Goal: Task Accomplishment & Management: Complete application form

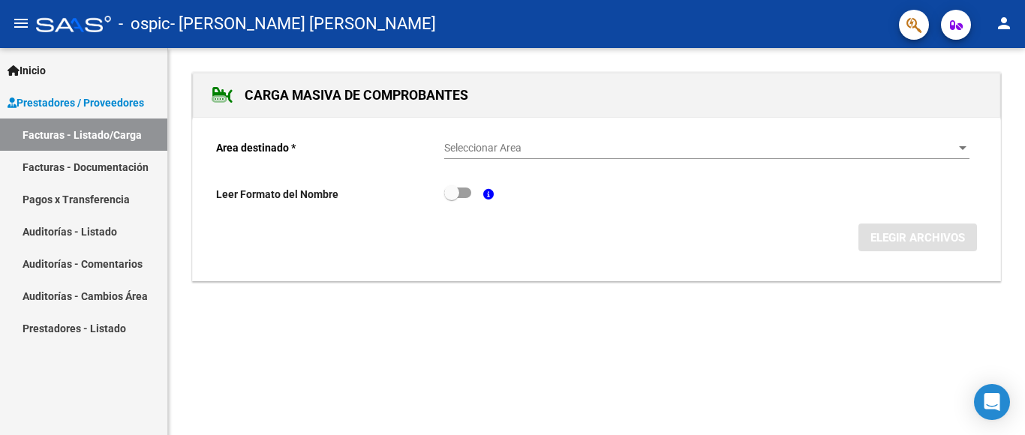
scroll to position [1935, 0]
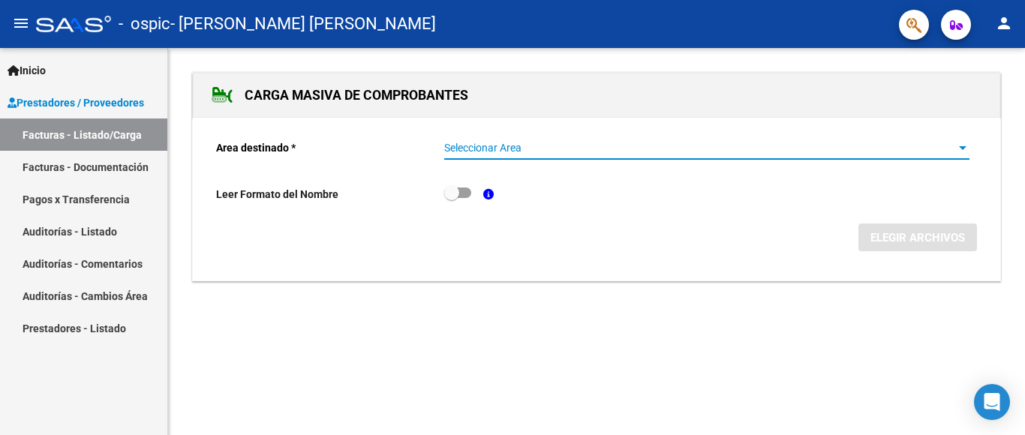
click at [501, 146] on span "Seleccionar Area" at bounding box center [700, 148] width 512 height 13
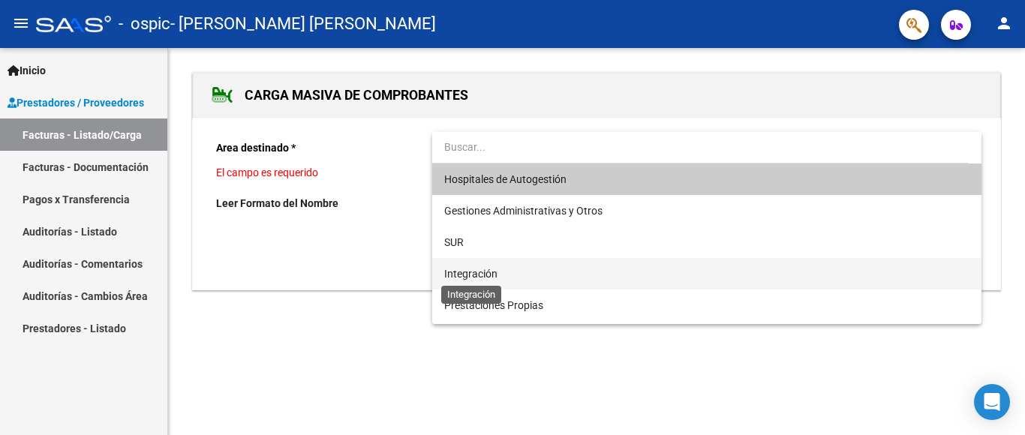
click at [495, 268] on span "Integración" at bounding box center [470, 274] width 53 height 12
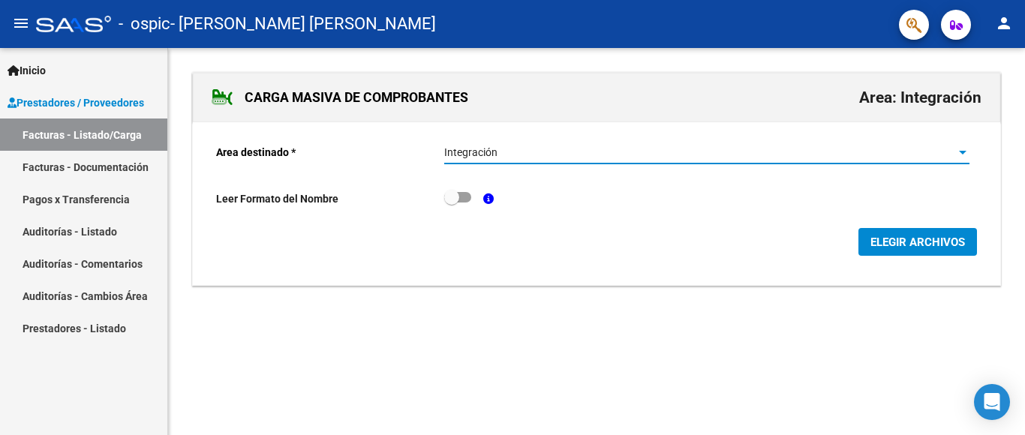
click at [905, 239] on span "ELEGIR ARCHIVOS" at bounding box center [917, 243] width 95 height 14
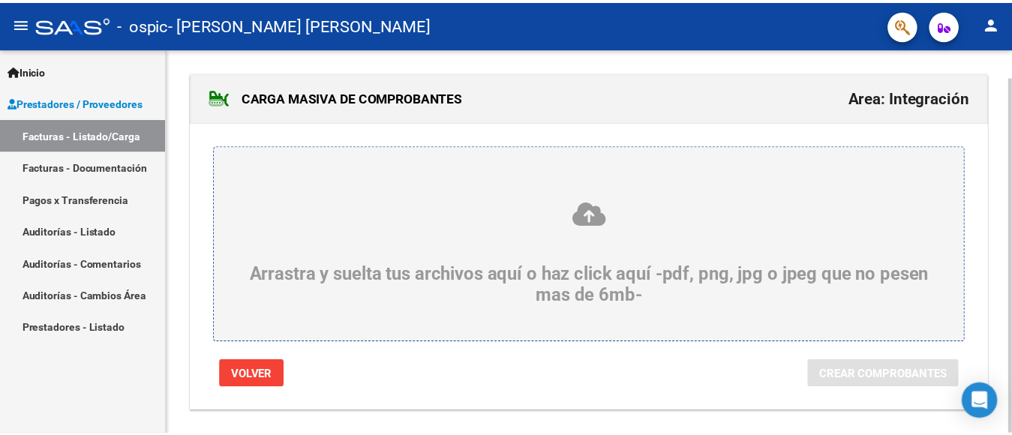
scroll to position [31, 0]
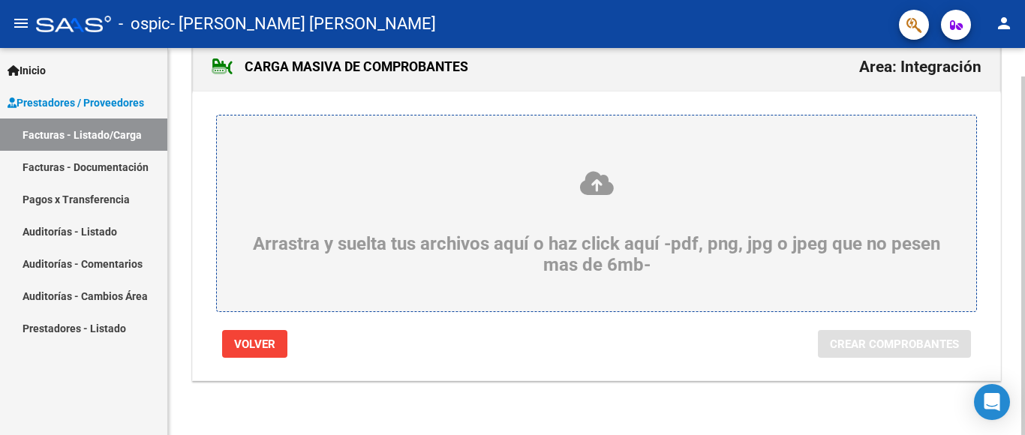
click at [629, 258] on div "Arrastra y suelta tus archivos aquí o haz click aquí -pdf, png, jpg o jpeg que …" at bounding box center [596, 223] width 687 height 106
click at [0, 0] on input "Arrastra y suelta tus archivos aquí o haz click aquí -pdf, png, jpg o jpeg que …" at bounding box center [0, 0] width 0 height 0
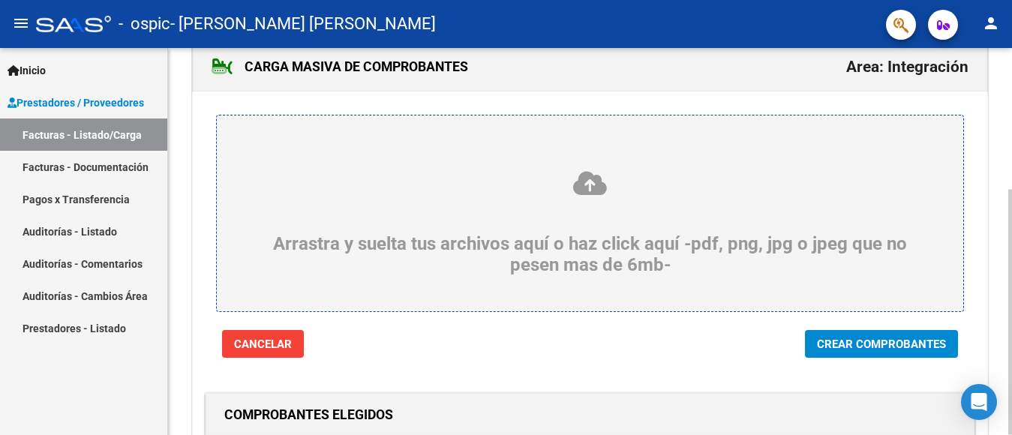
click at [464, 216] on div "Arrastra y suelta tus archivos aquí o haz click aquí -pdf, png, jpg o jpeg que …" at bounding box center [590, 223] width 675 height 106
click at [0, 0] on input "Arrastra y suelta tus archivos aquí o haz click aquí -pdf, png, jpg o jpeg que …" at bounding box center [0, 0] width 0 height 0
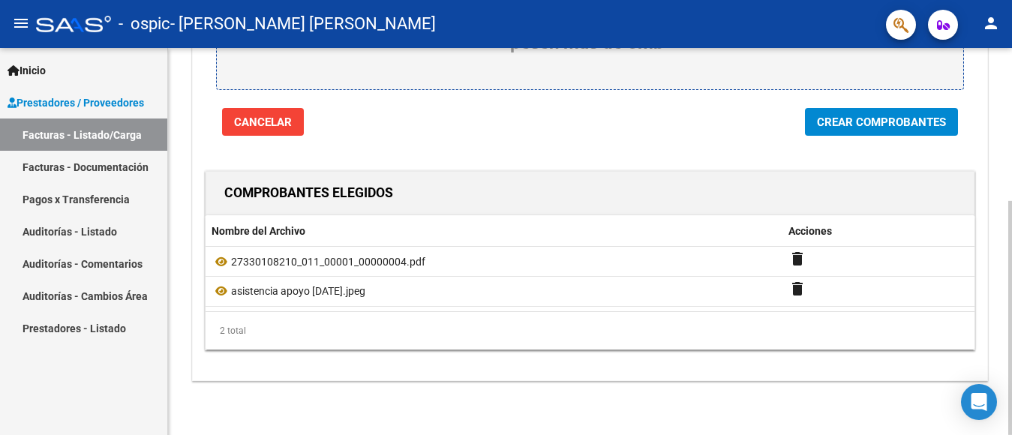
scroll to position [8, 0]
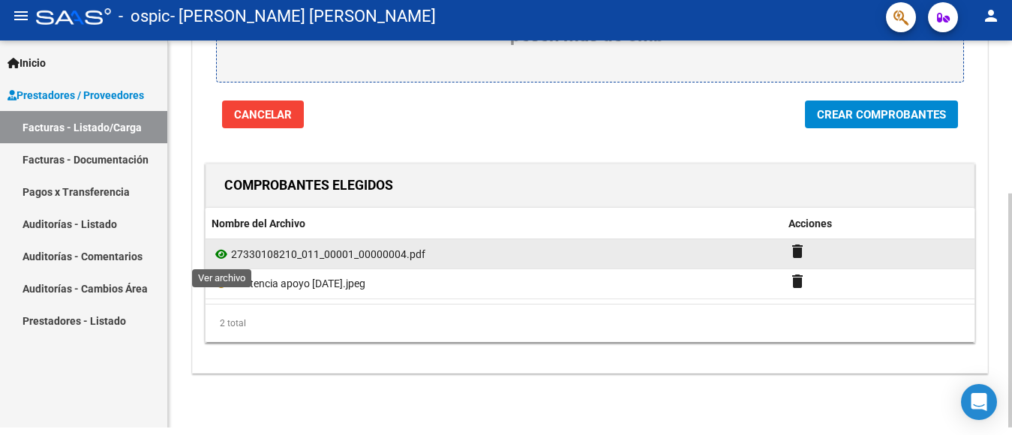
click at [220, 253] on icon at bounding box center [222, 254] width 20 height 18
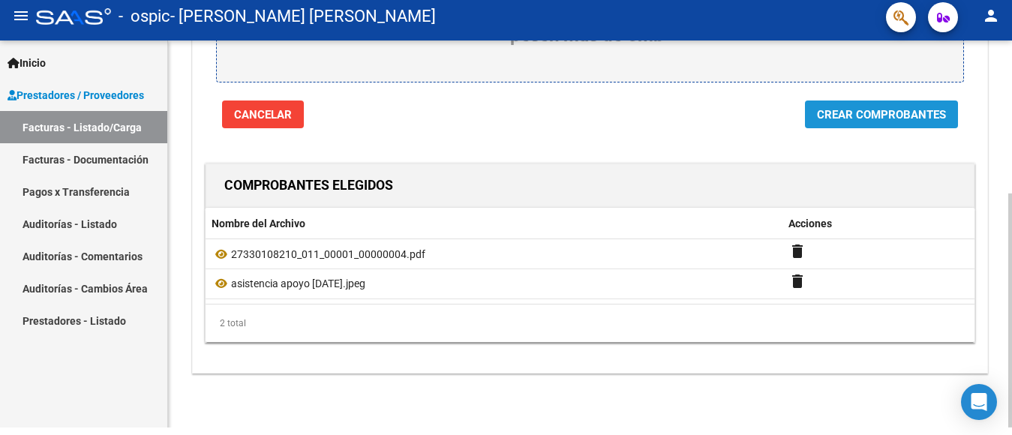
click at [881, 113] on span "Crear Comprobantes" at bounding box center [881, 115] width 129 height 14
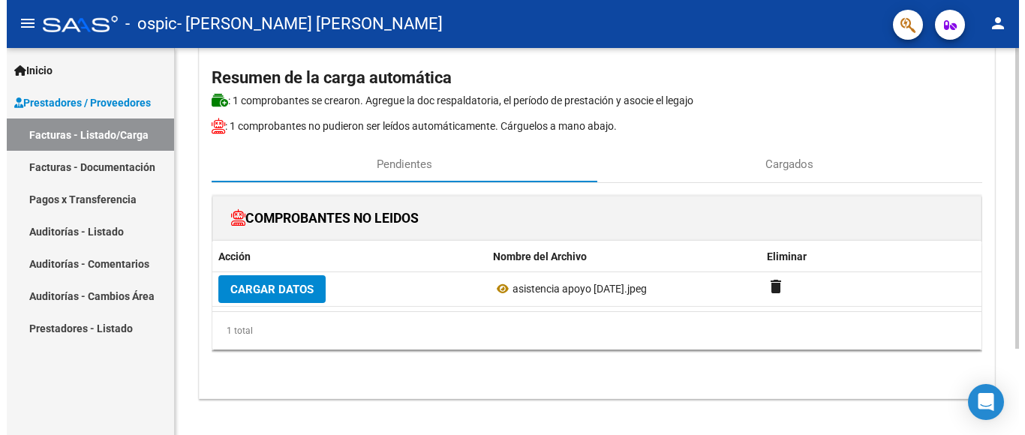
scroll to position [111, 0]
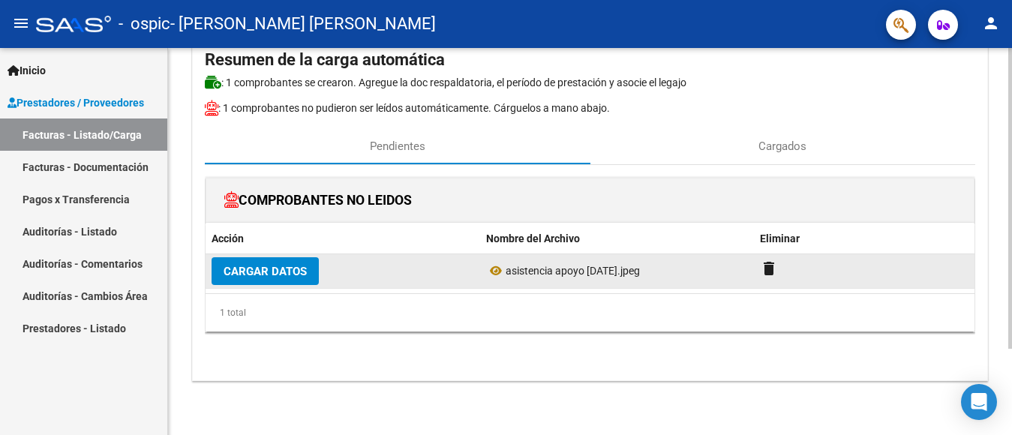
click at [255, 272] on span "Cargar Datos" at bounding box center [265, 272] width 83 height 14
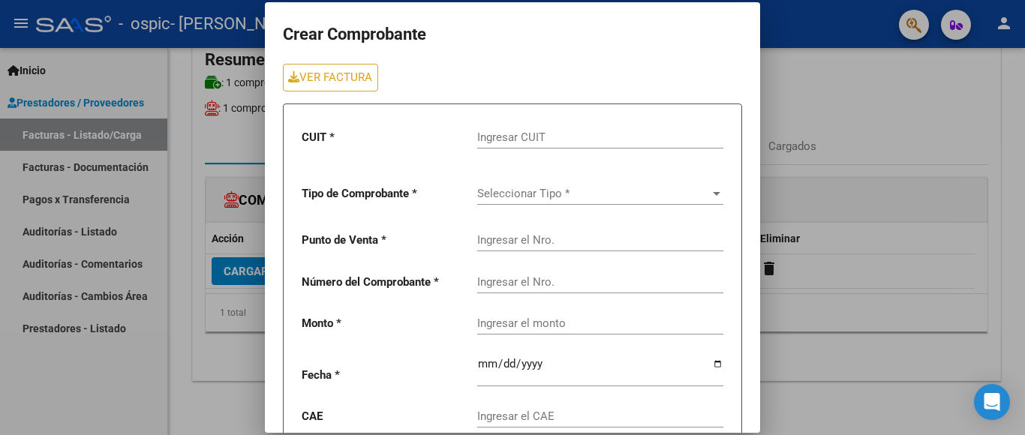
click at [880, 52] on div at bounding box center [512, 217] width 1025 height 435
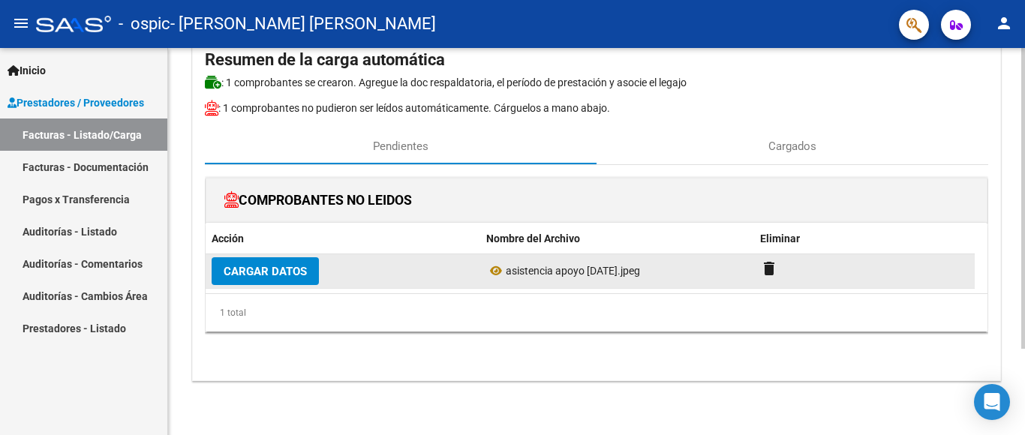
click at [595, 277] on span "asistencia apoyo [DATE].jpeg" at bounding box center [573, 271] width 134 height 12
click at [492, 269] on icon at bounding box center [496, 271] width 20 height 18
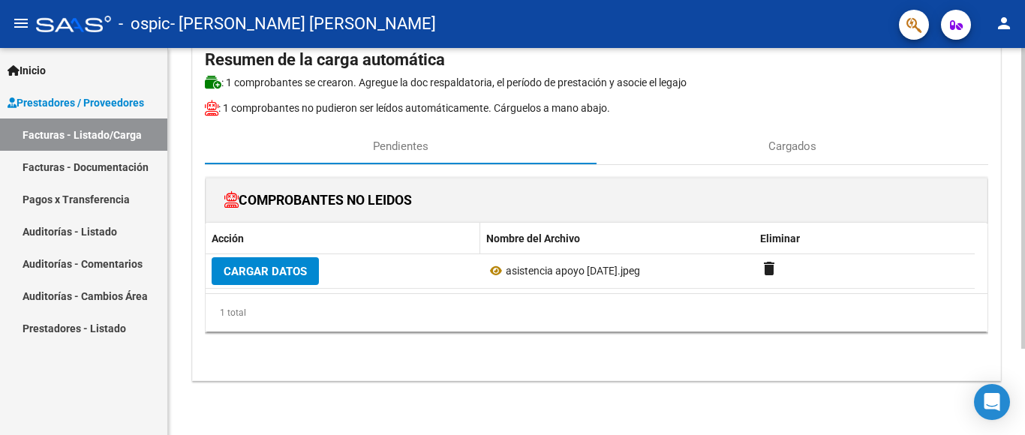
click at [220, 236] on span "Acción" at bounding box center [228, 239] width 32 height 12
click at [245, 239] on span at bounding box center [248, 239] width 9 height 11
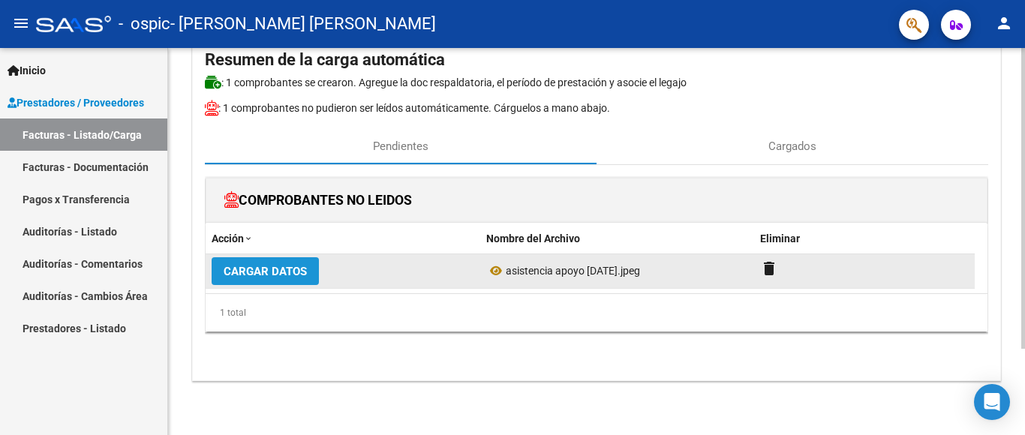
click at [273, 271] on span "Cargar Datos" at bounding box center [265, 272] width 83 height 14
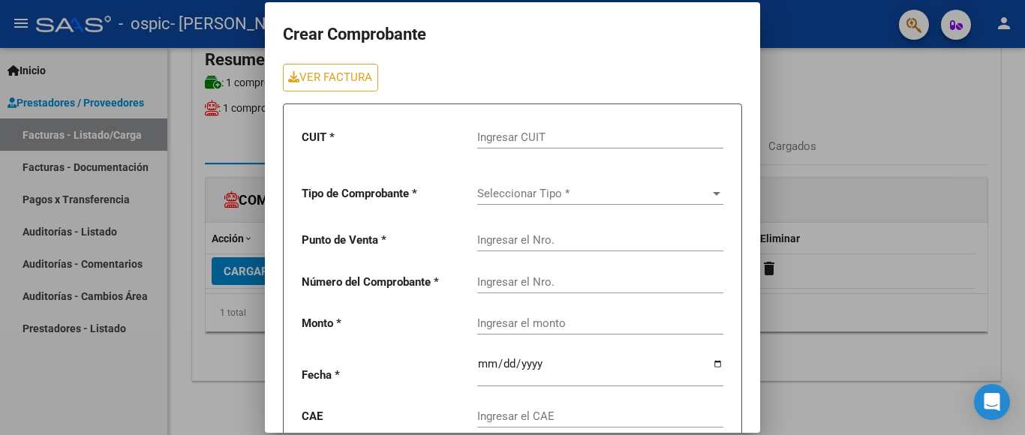
scroll to position [131, 0]
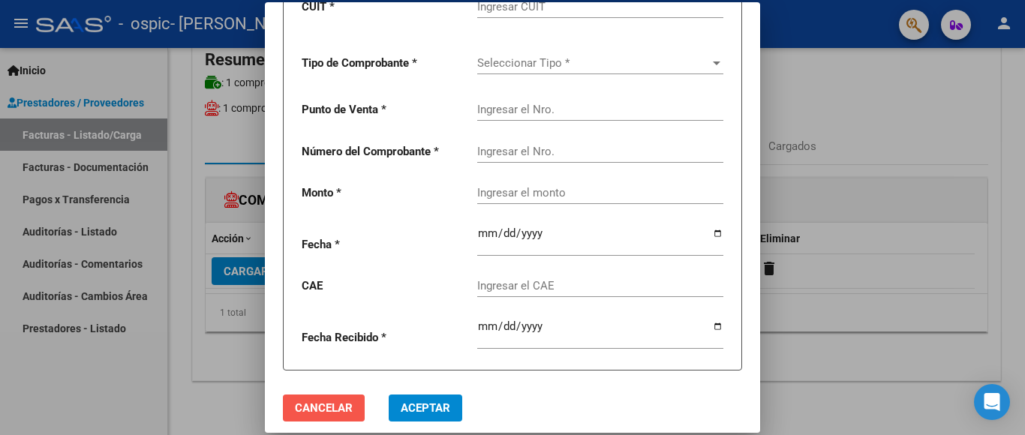
click at [335, 401] on span "Cancelar" at bounding box center [324, 408] width 58 height 14
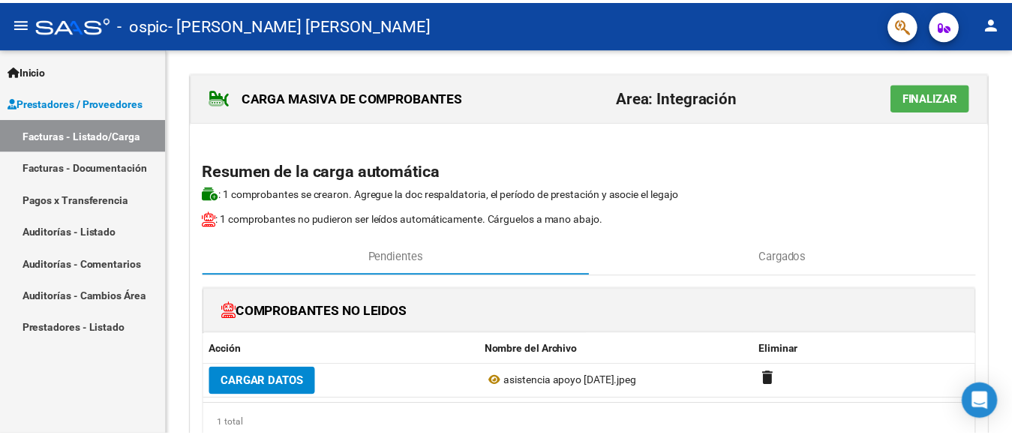
scroll to position [1935, 0]
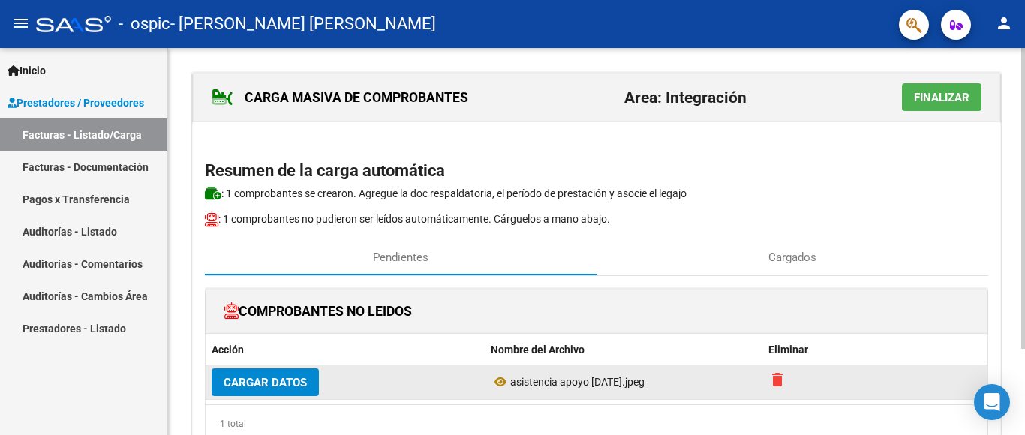
click at [775, 377] on mat-icon "delete" at bounding box center [777, 380] width 18 height 18
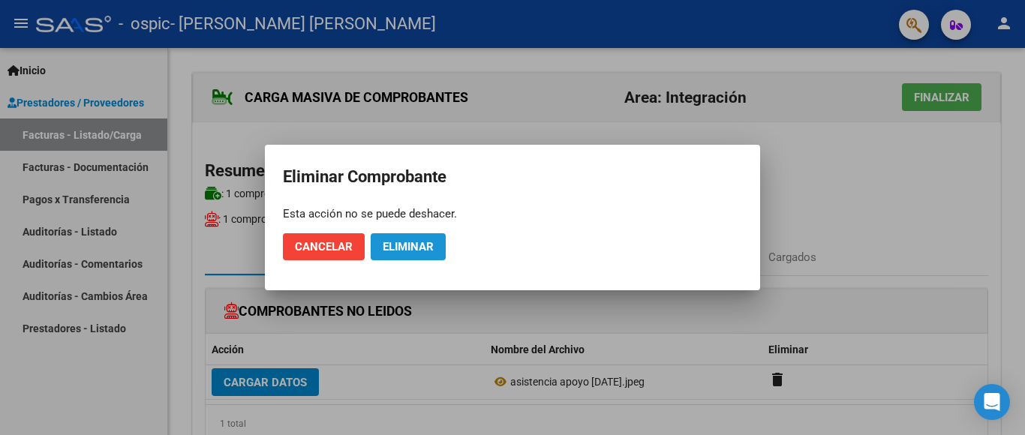
click at [420, 249] on span "Eliminar" at bounding box center [408, 247] width 51 height 14
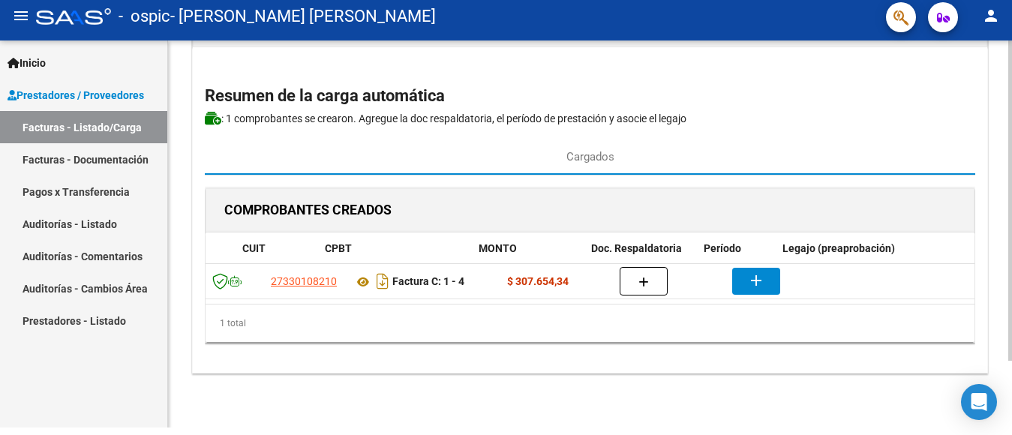
scroll to position [0, 96]
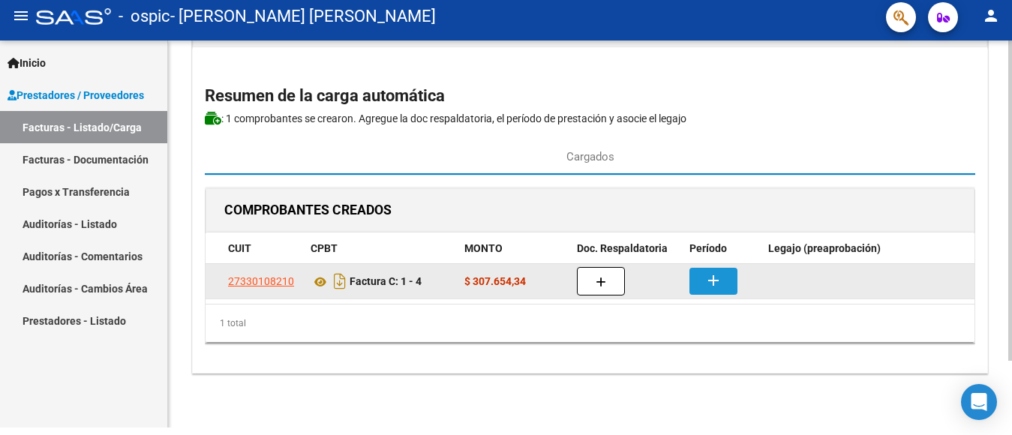
click at [724, 270] on button "add" at bounding box center [714, 281] width 48 height 27
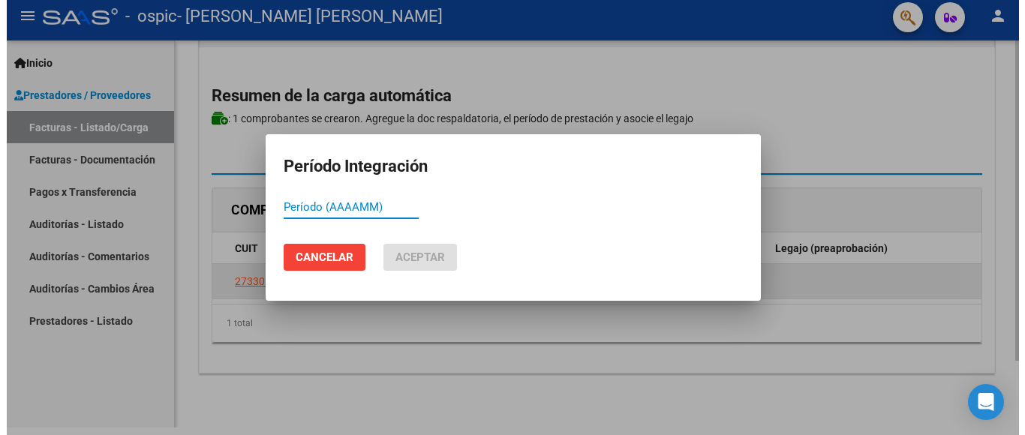
scroll to position [0, 0]
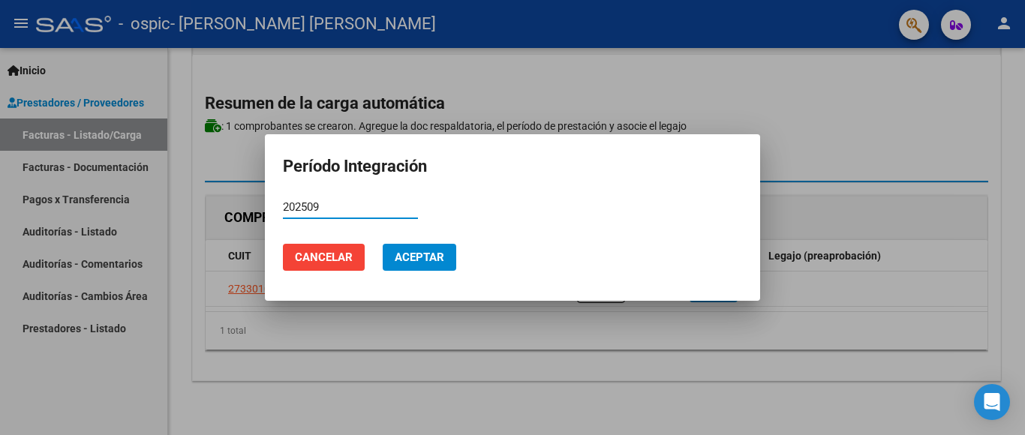
type input "202509"
click at [439, 260] on span "Aceptar" at bounding box center [420, 258] width 50 height 14
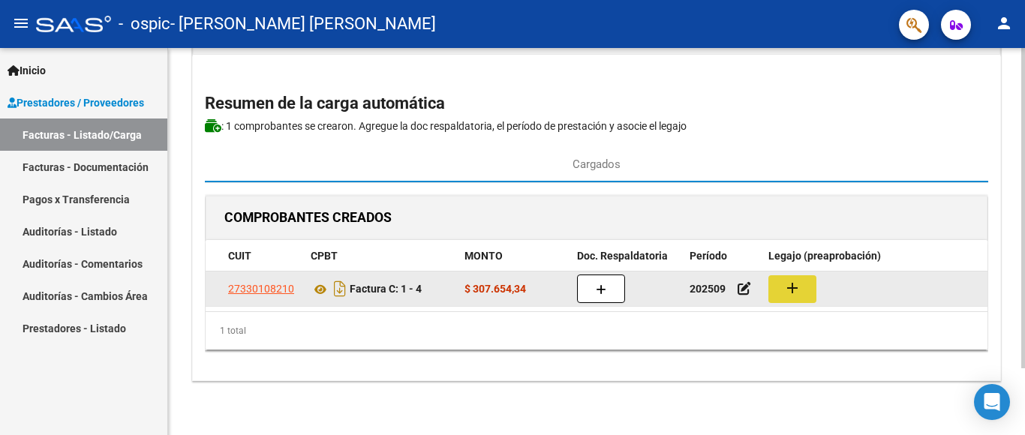
click at [787, 279] on mat-icon "add" at bounding box center [792, 288] width 18 height 18
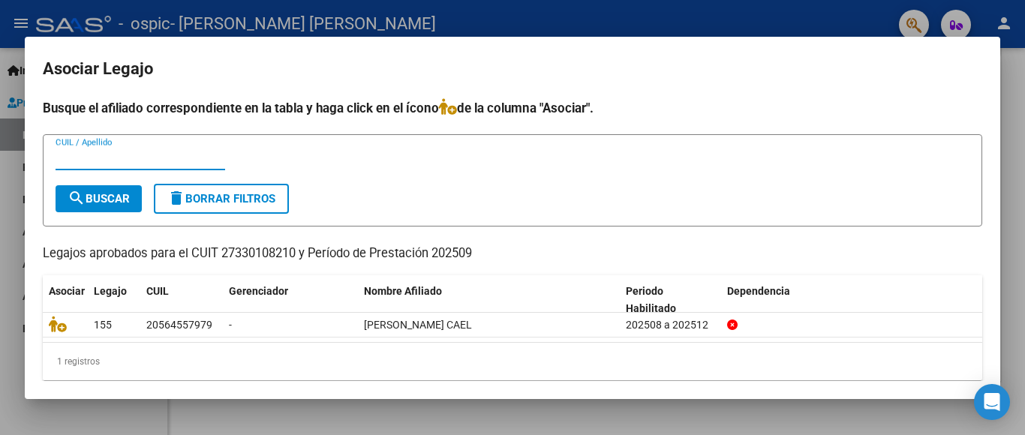
scroll to position [11, 0]
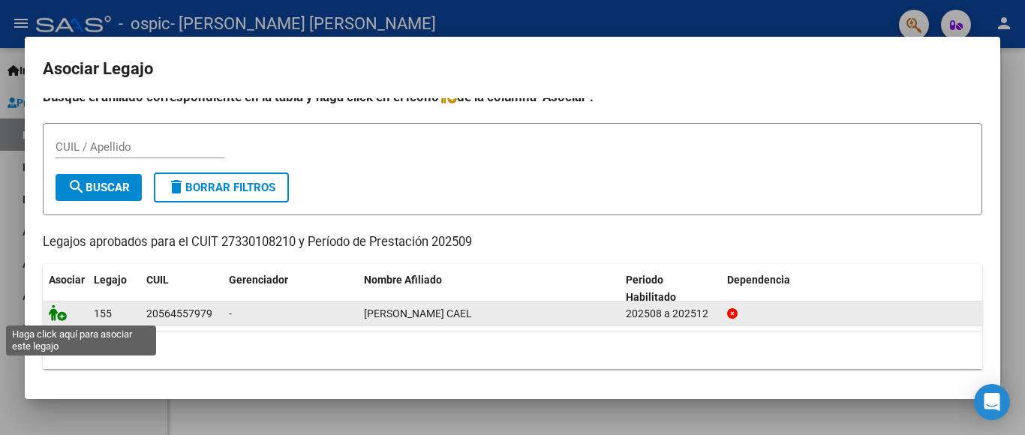
click at [61, 312] on icon at bounding box center [58, 313] width 18 height 17
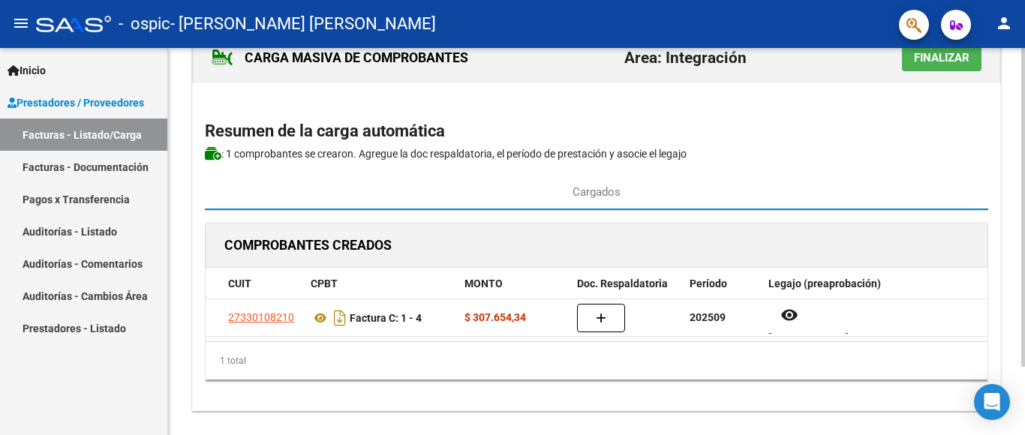
scroll to position [0, 0]
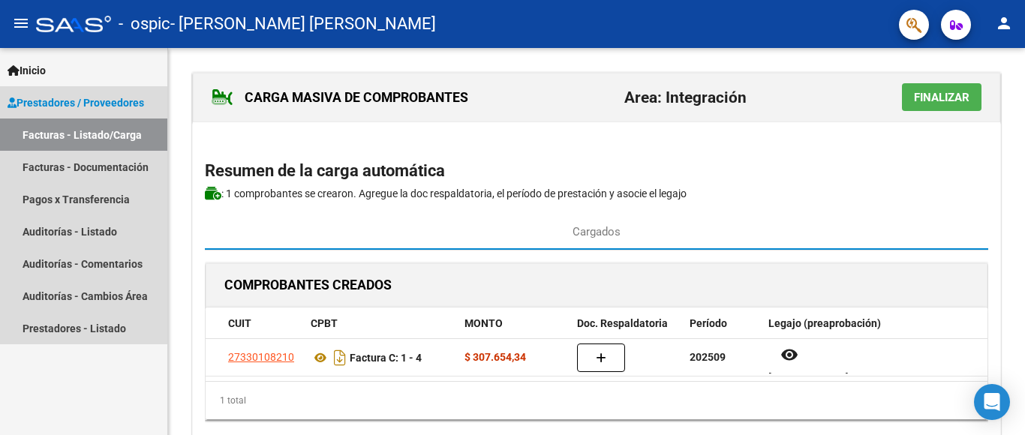
click at [108, 133] on link "Facturas - Listado/Carga" at bounding box center [83, 135] width 167 height 32
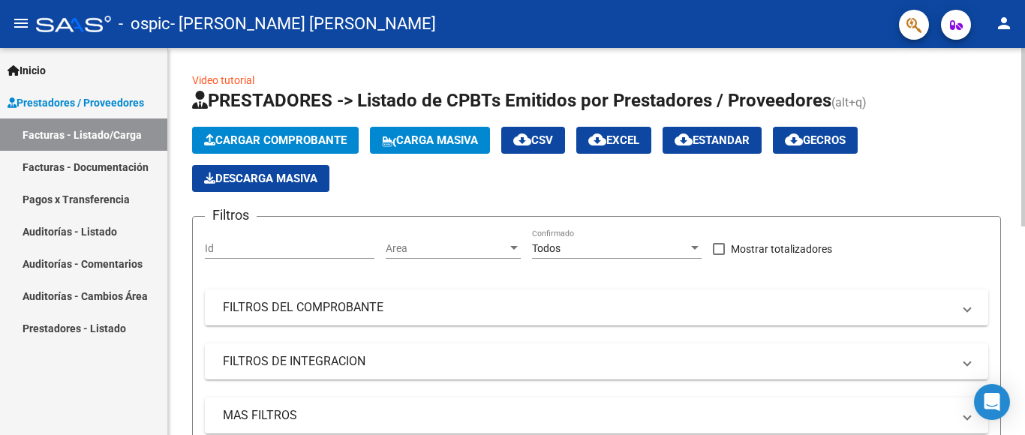
click at [311, 136] on span "Cargar Comprobante" at bounding box center [275, 141] width 143 height 14
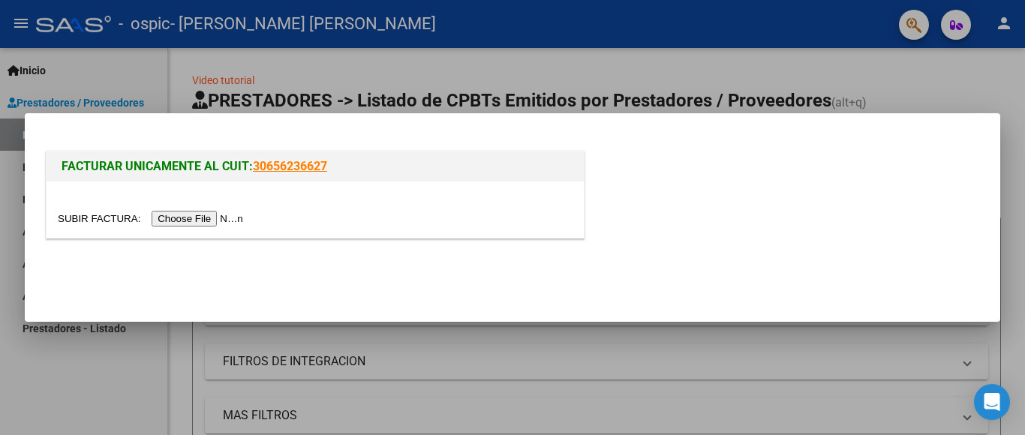
click at [213, 220] on input "file" at bounding box center [153, 219] width 190 height 16
click at [885, 93] on div at bounding box center [512, 217] width 1025 height 435
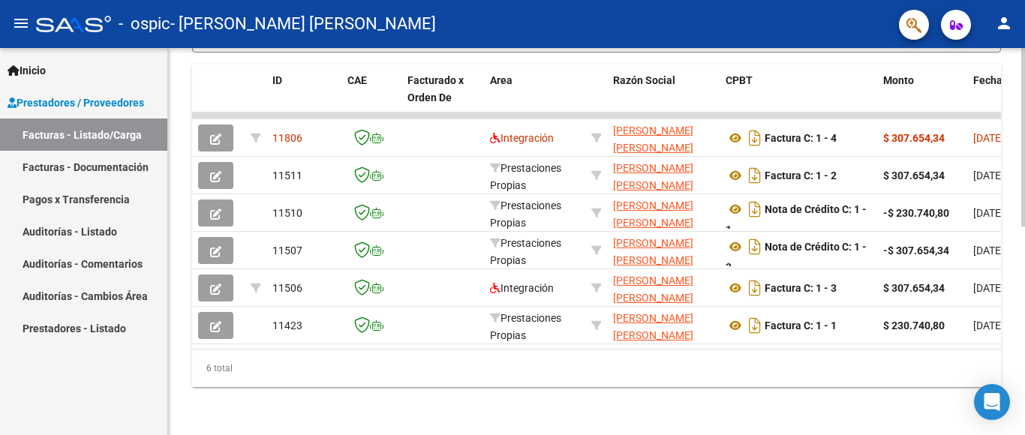
scroll to position [1, 0]
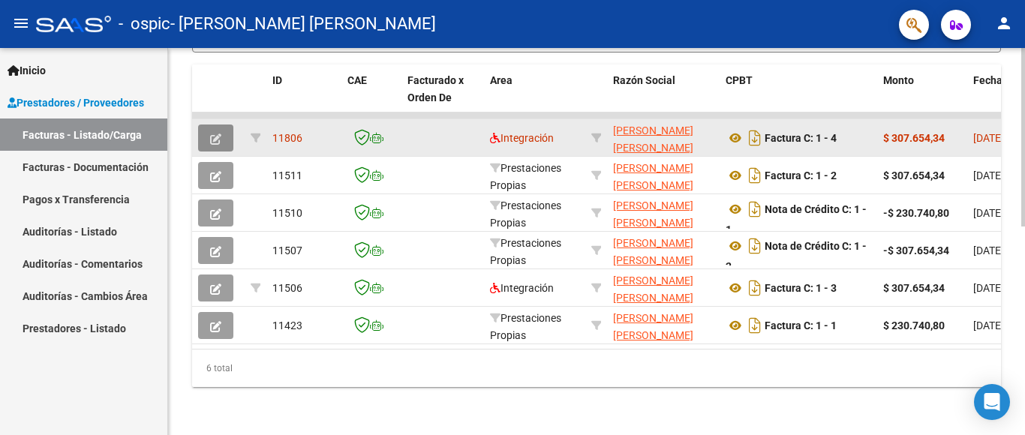
click at [213, 134] on icon "button" at bounding box center [215, 139] width 11 height 11
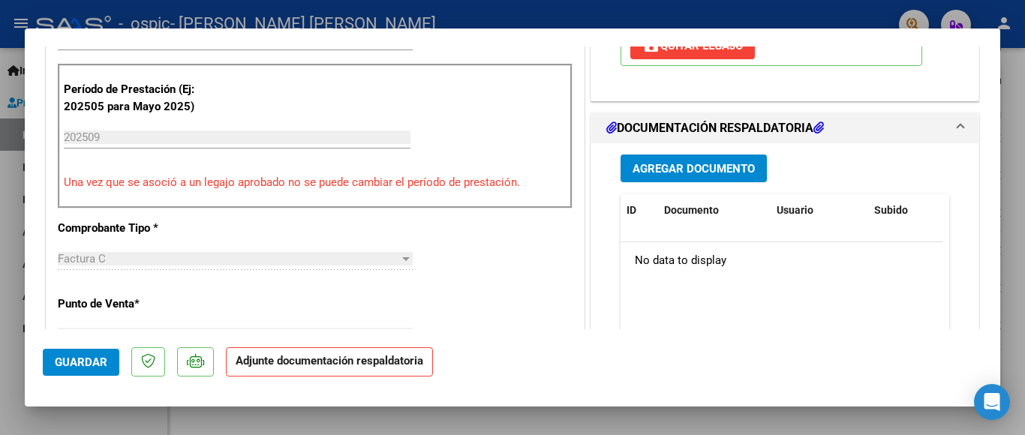
scroll to position [300, 0]
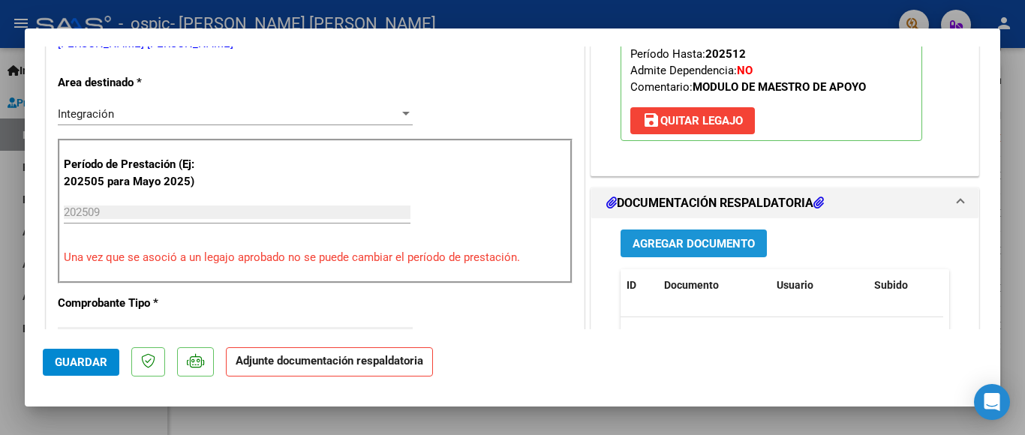
click at [711, 233] on button "Agregar Documento" at bounding box center [694, 244] width 146 height 28
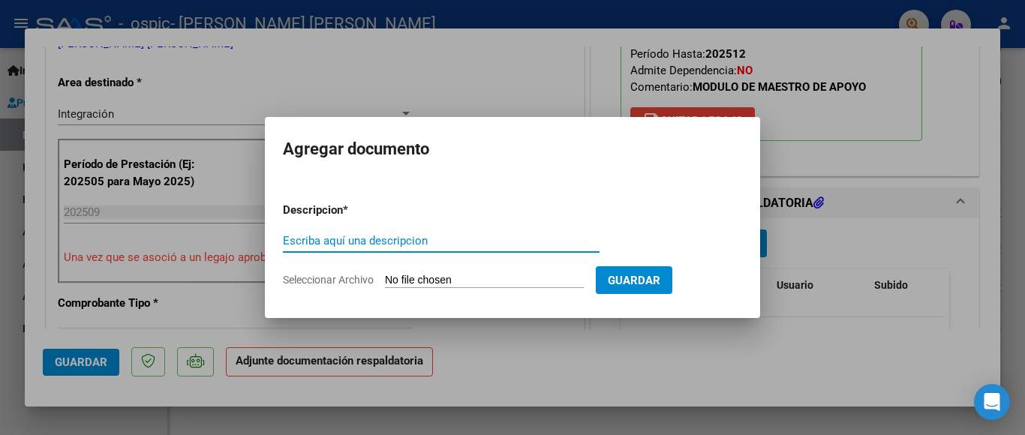
click at [383, 242] on input "Escriba aquí una descripcion" at bounding box center [441, 241] width 317 height 14
type input "planilla asistencia septiembre 2025"
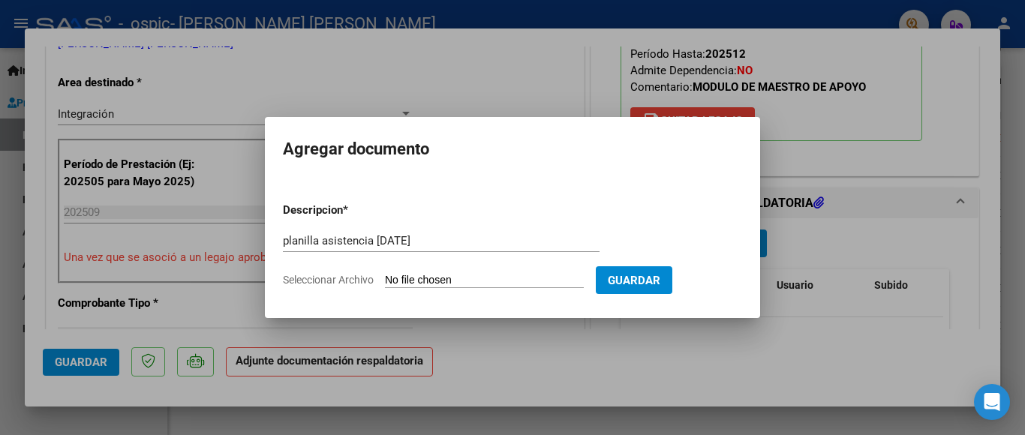
click at [473, 275] on input "Seleccionar Archivo" at bounding box center [484, 281] width 199 height 14
type input "C:\fakepath\asistencia apoyo [DATE].jpeg"
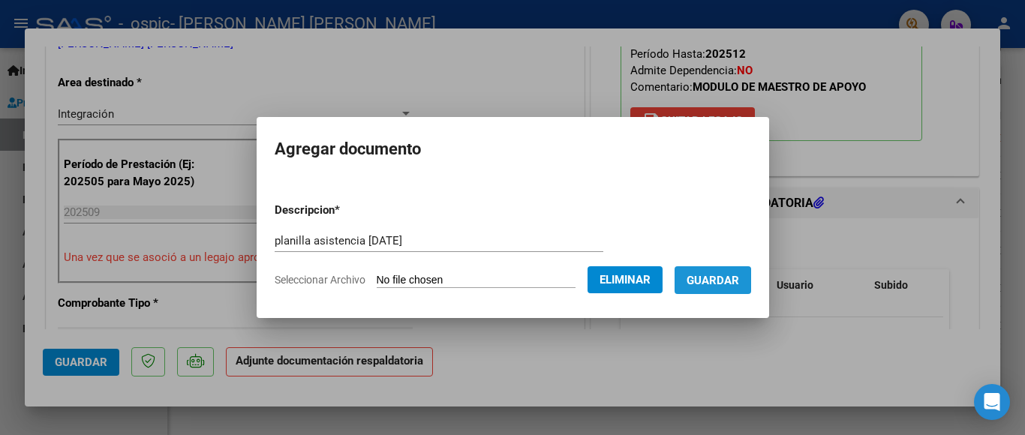
click at [702, 282] on span "Guardar" at bounding box center [713, 281] width 53 height 14
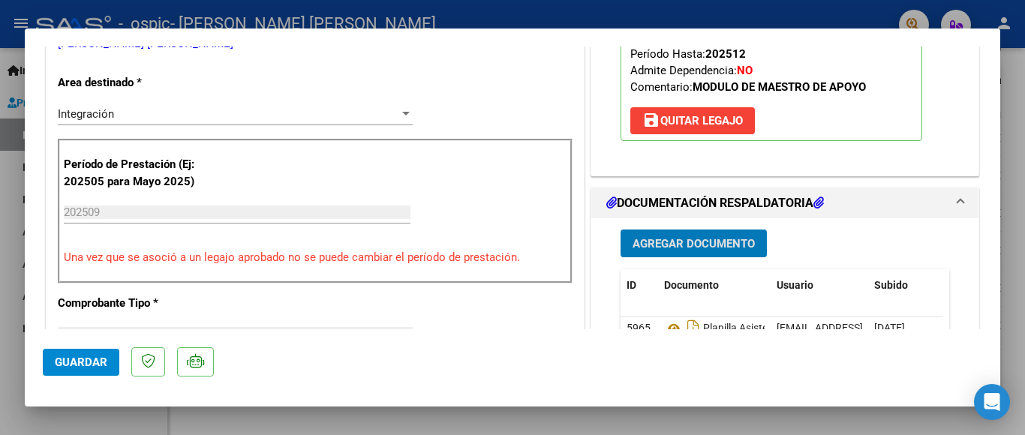
scroll to position [375, 0]
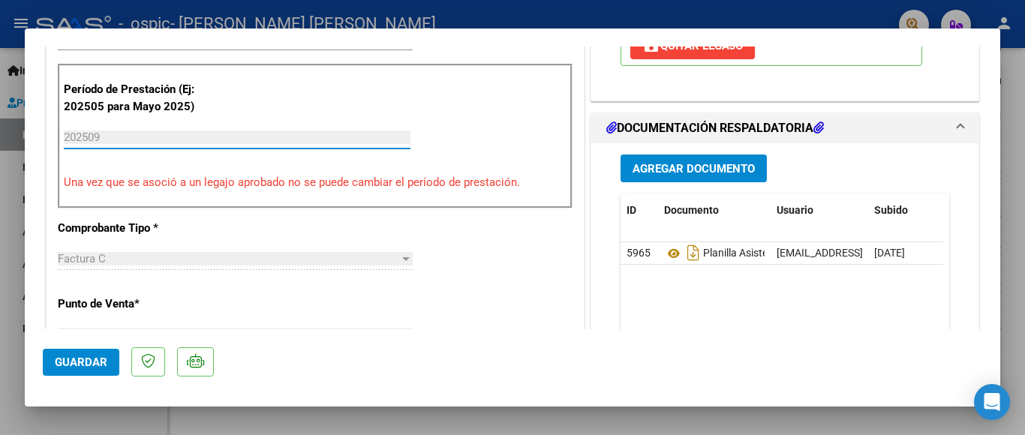
click at [200, 134] on input "202509" at bounding box center [237, 138] width 347 height 14
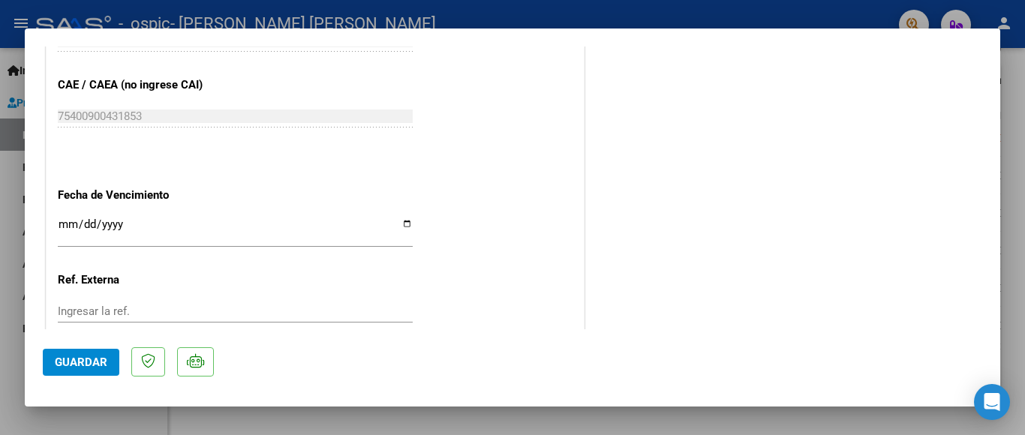
scroll to position [987, 0]
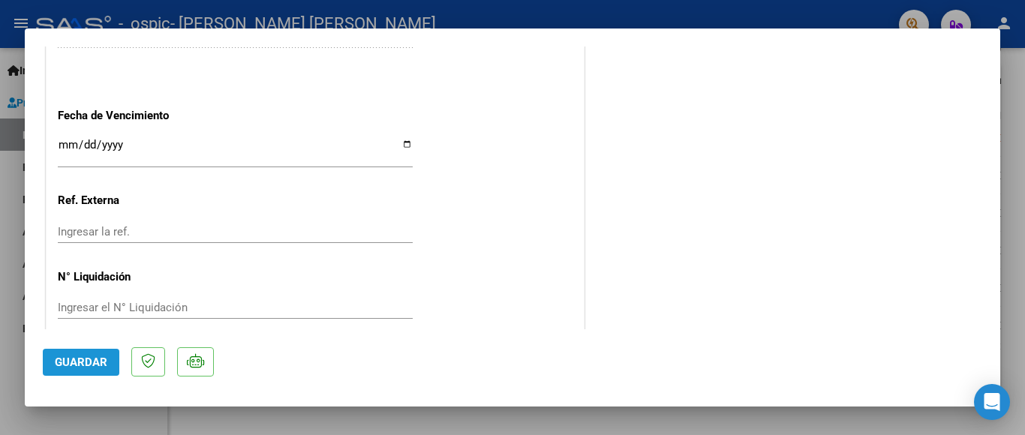
click at [97, 362] on span "Guardar" at bounding box center [81, 363] width 53 height 14
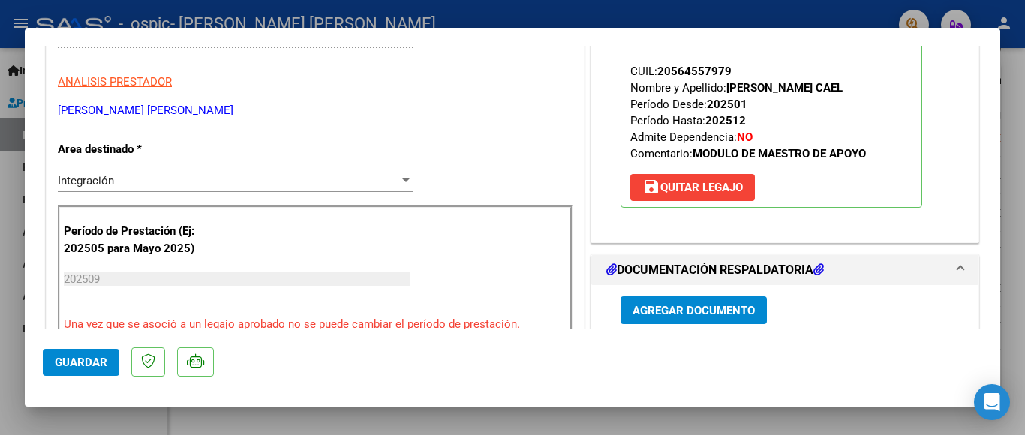
scroll to position [300, 0]
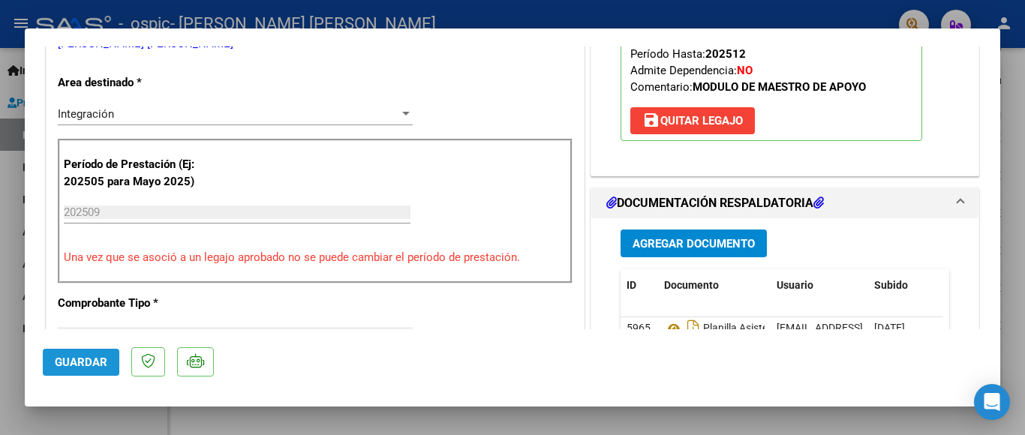
click at [89, 365] on span "Guardar" at bounding box center [81, 363] width 53 height 14
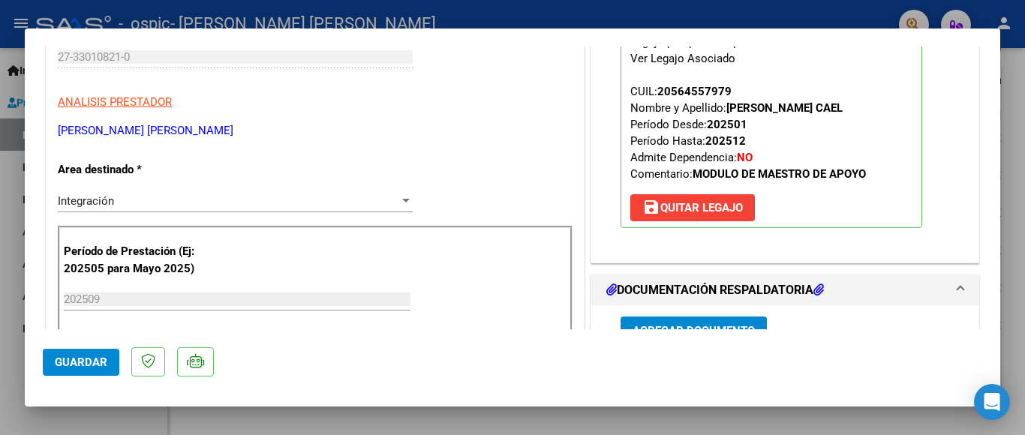
scroll to position [0, 0]
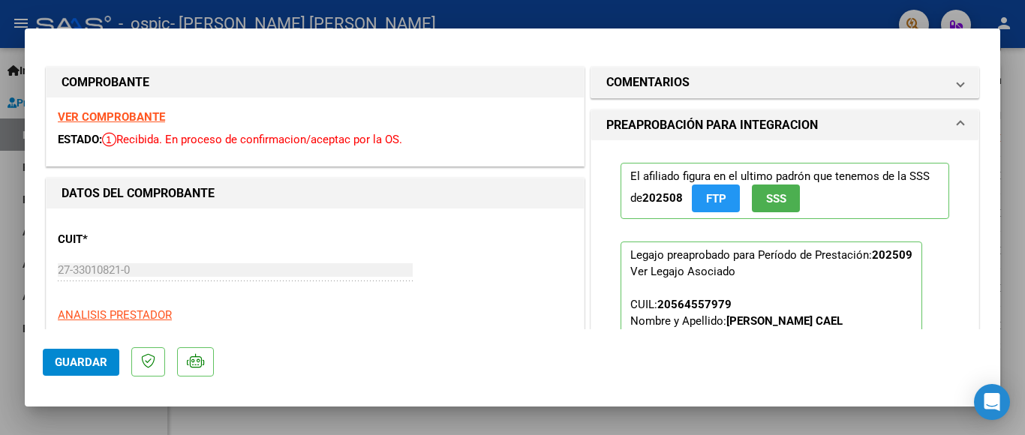
click at [1017, 80] on div at bounding box center [512, 217] width 1025 height 435
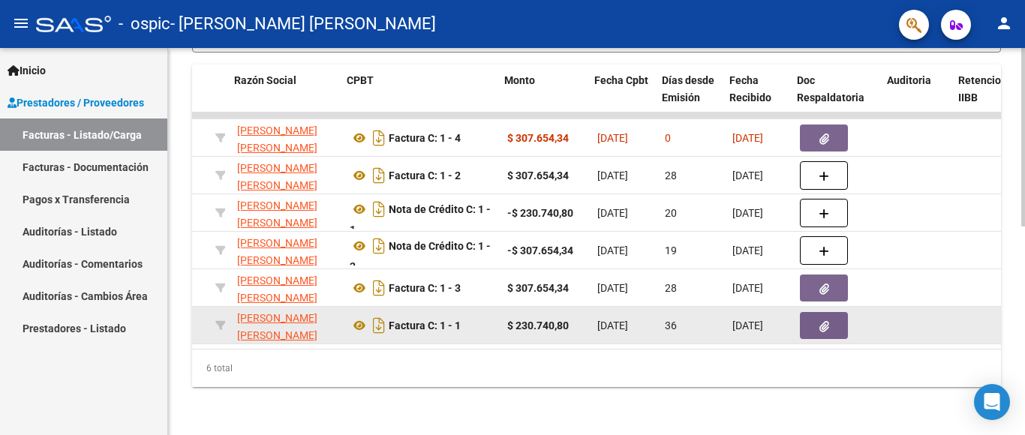
scroll to position [0, 379]
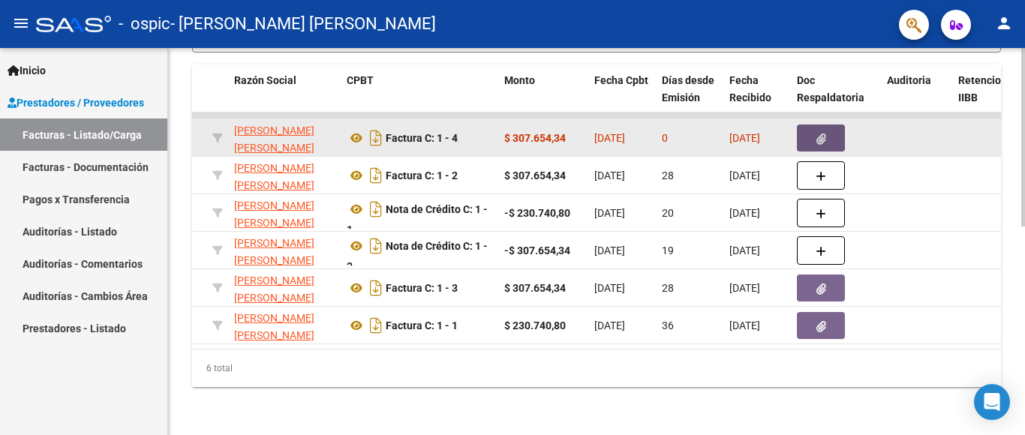
click at [819, 134] on icon "button" at bounding box center [821, 139] width 10 height 11
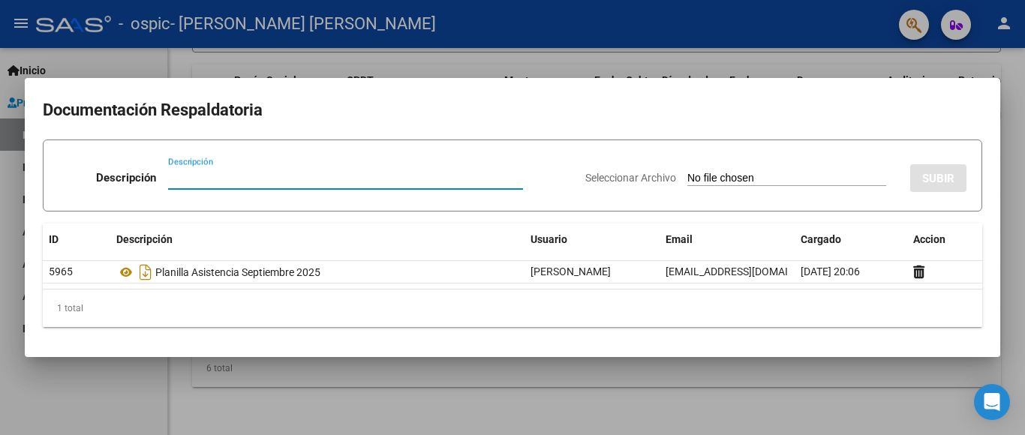
click at [1023, 190] on div at bounding box center [512, 217] width 1025 height 435
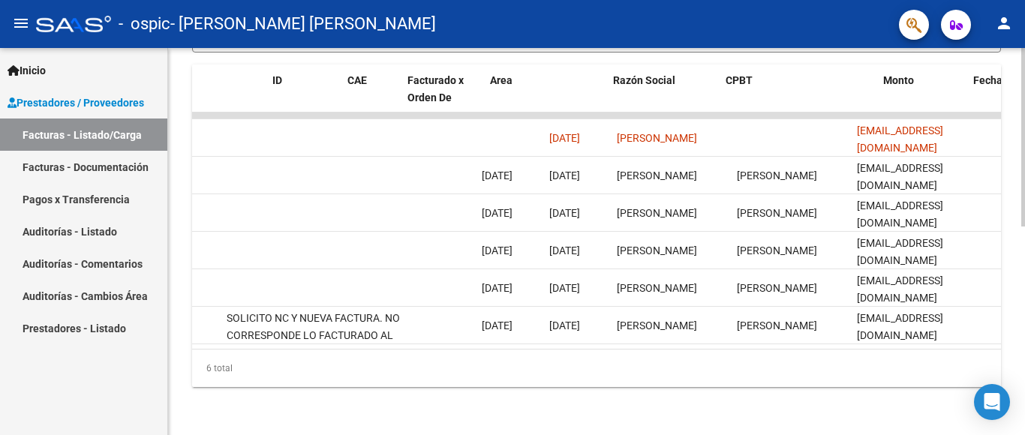
scroll to position [0, 0]
